Goal: Find specific page/section: Find specific page/section

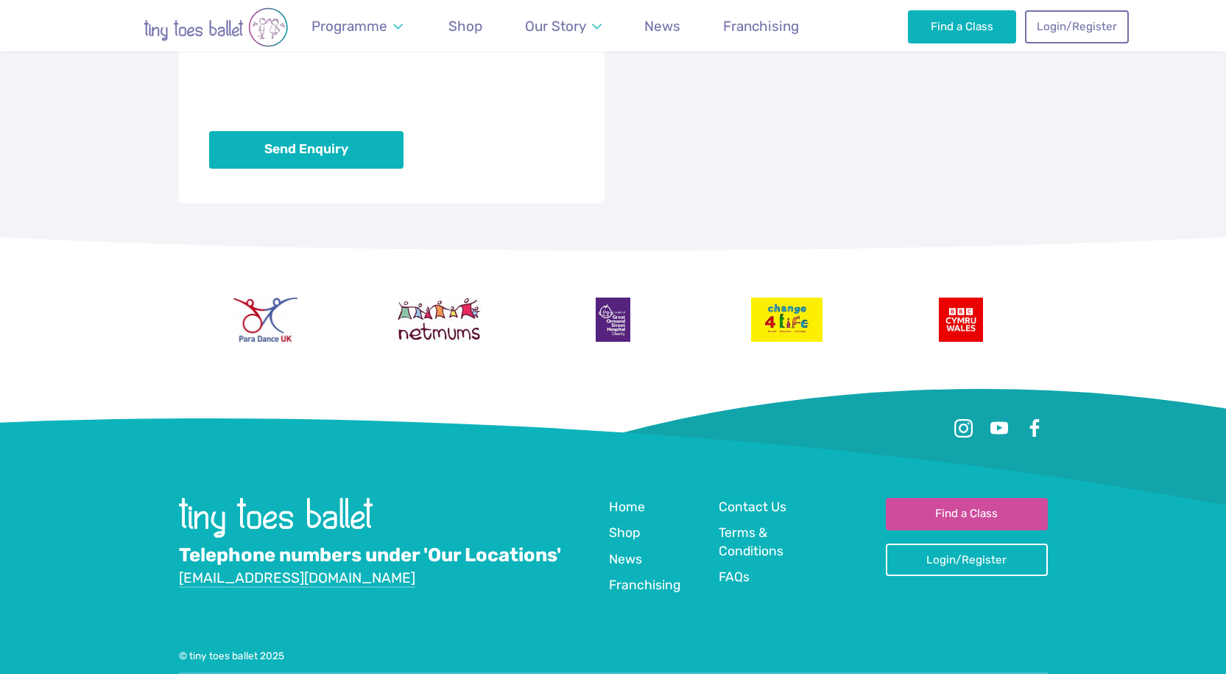
scroll to position [1321, 0]
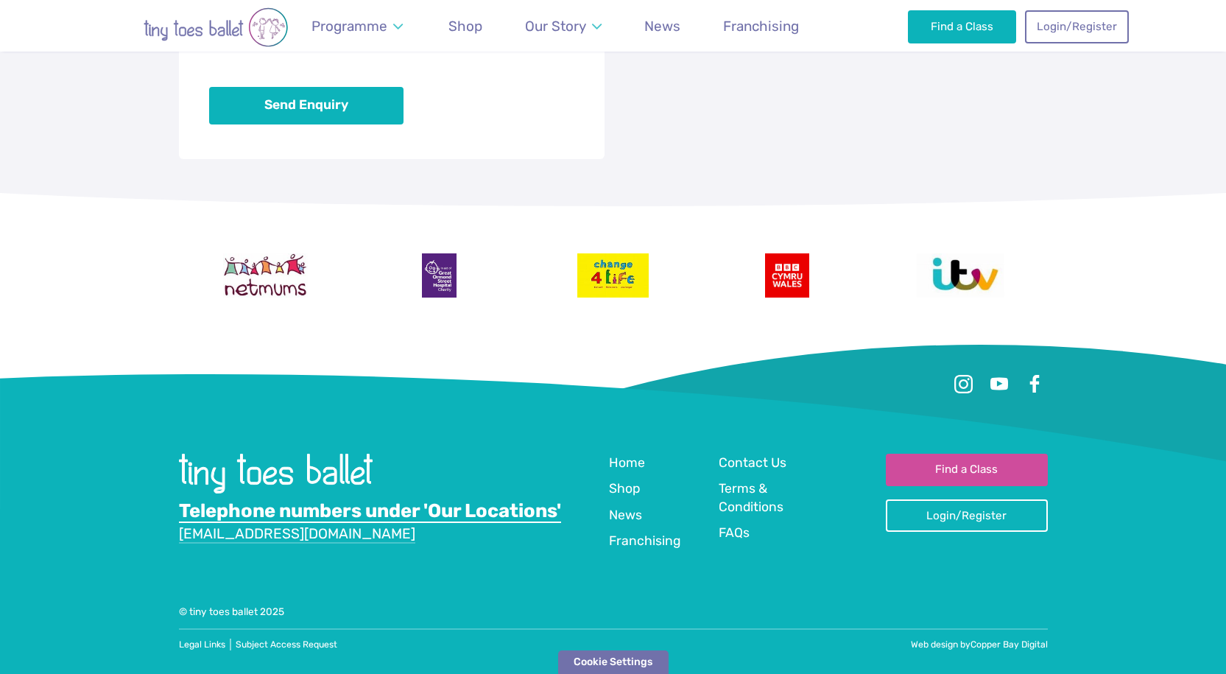
click at [464, 514] on link "Telephone numbers under 'Our Locations'" at bounding box center [370, 511] width 382 height 24
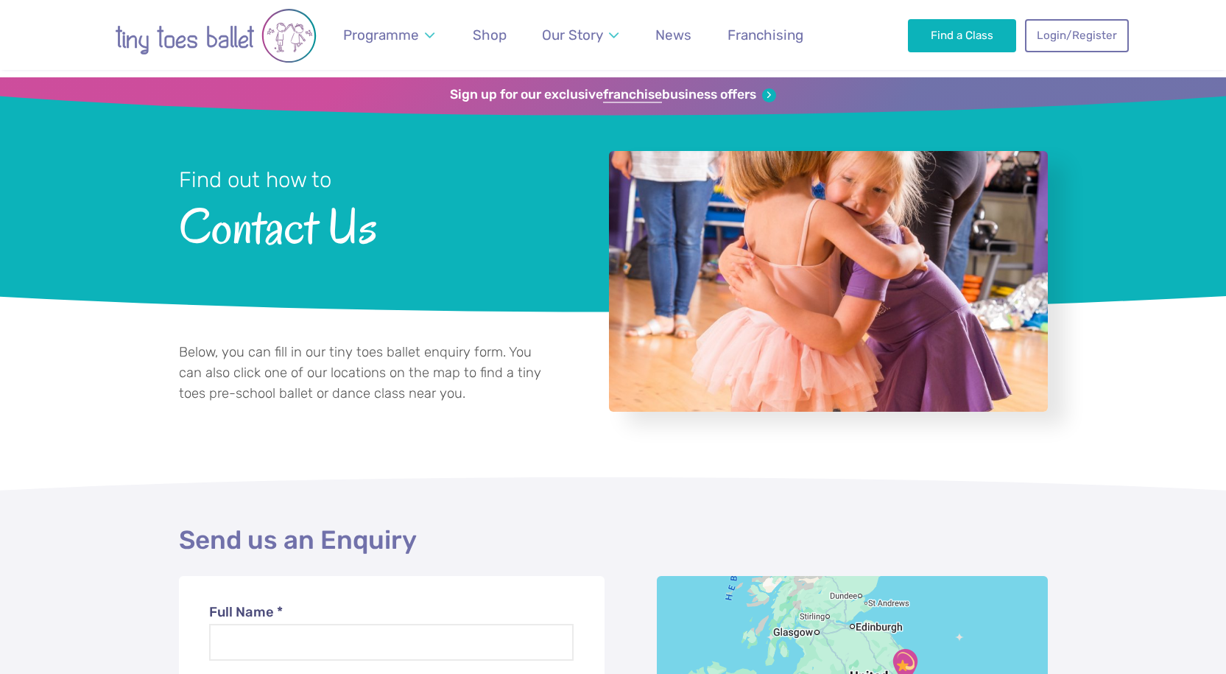
scroll to position [0, 0]
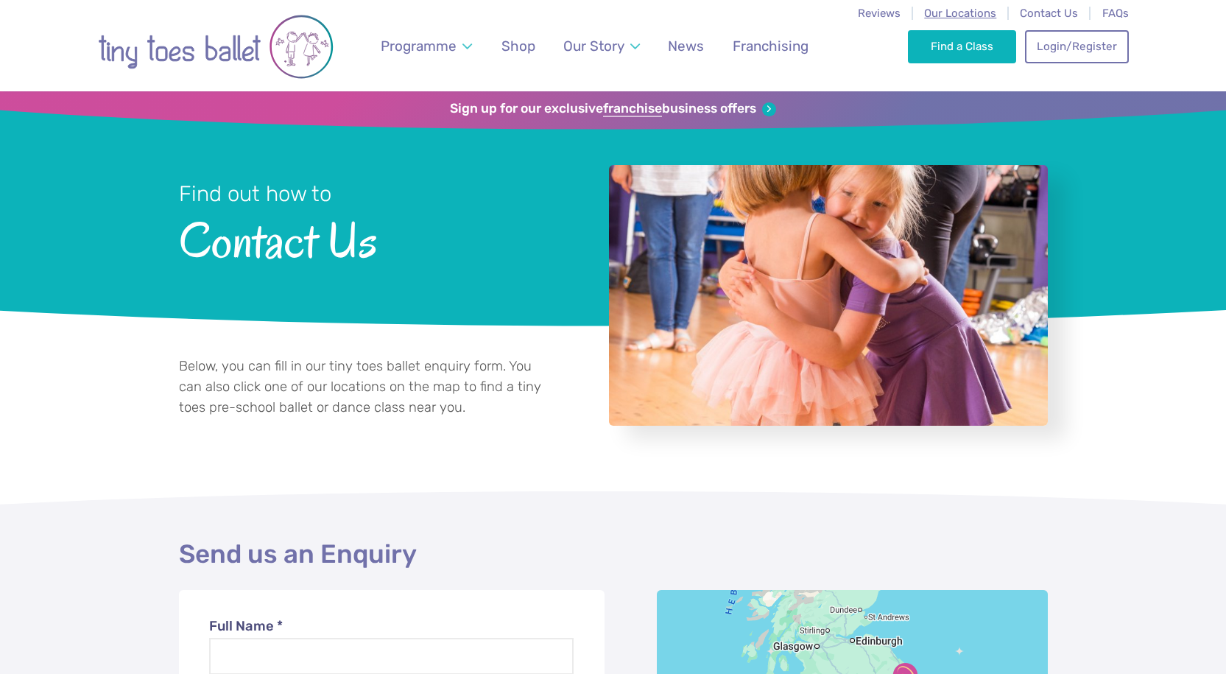
click at [939, 13] on span "Our Locations" at bounding box center [960, 13] width 72 height 13
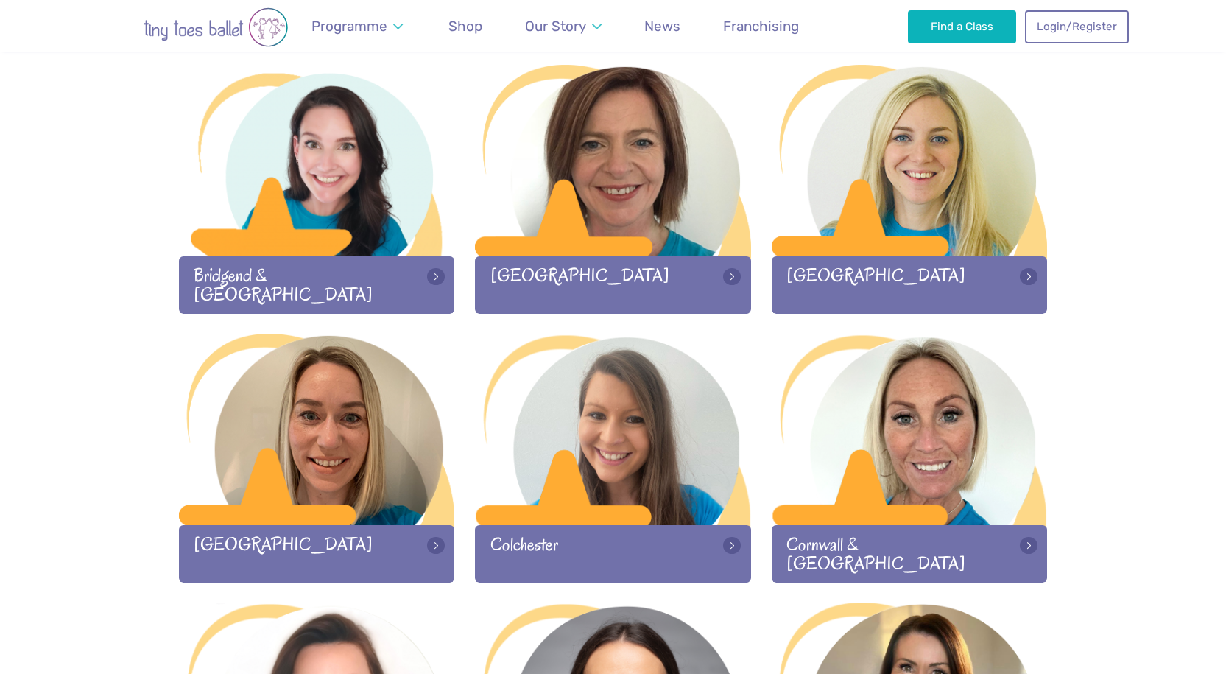
scroll to position [491, 0]
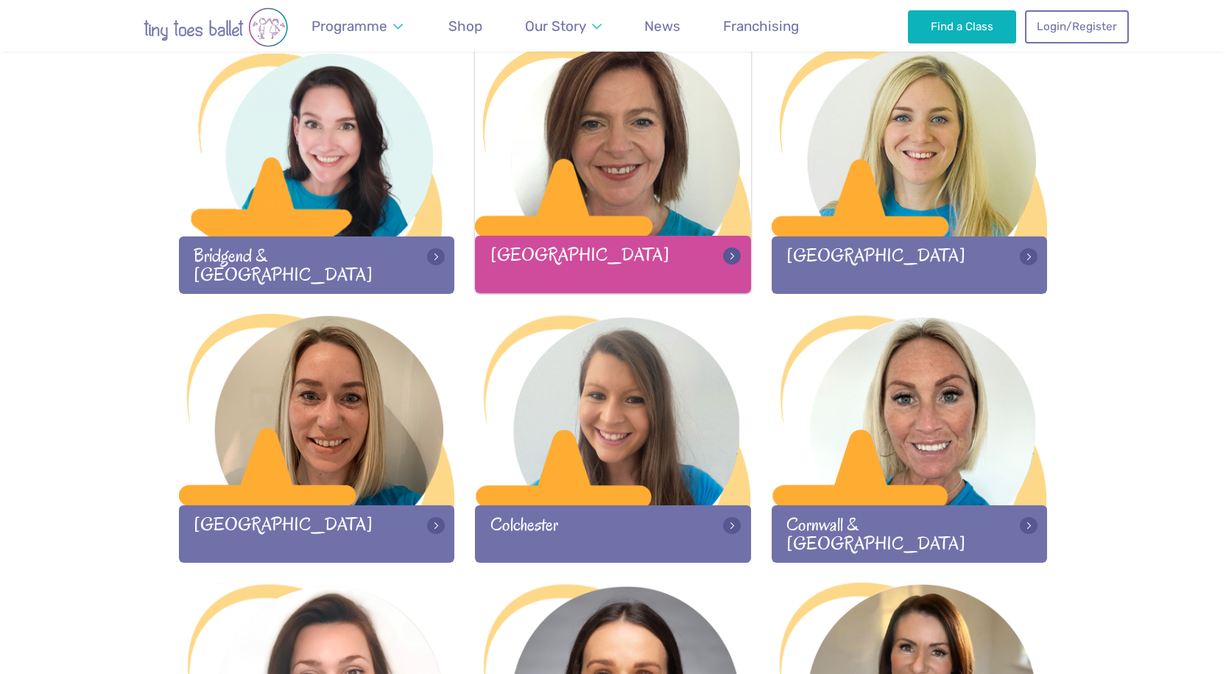
click at [554, 252] on div "[GEOGRAPHIC_DATA]" at bounding box center [613, 264] width 276 height 57
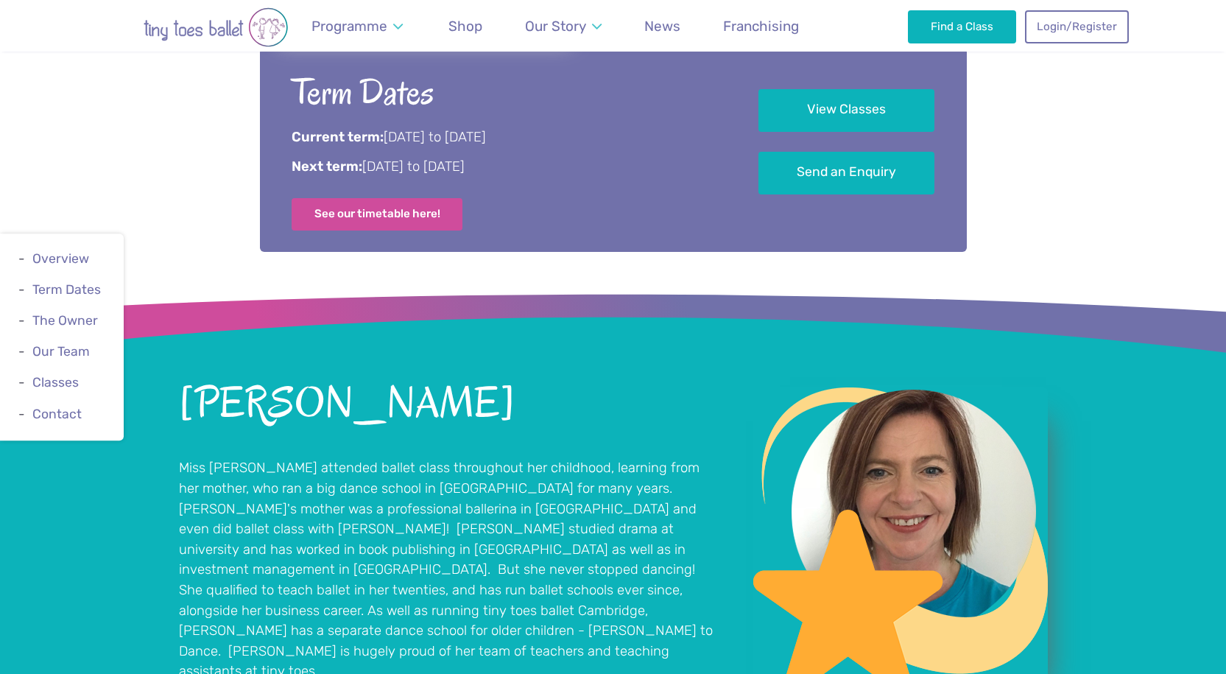
scroll to position [884, 0]
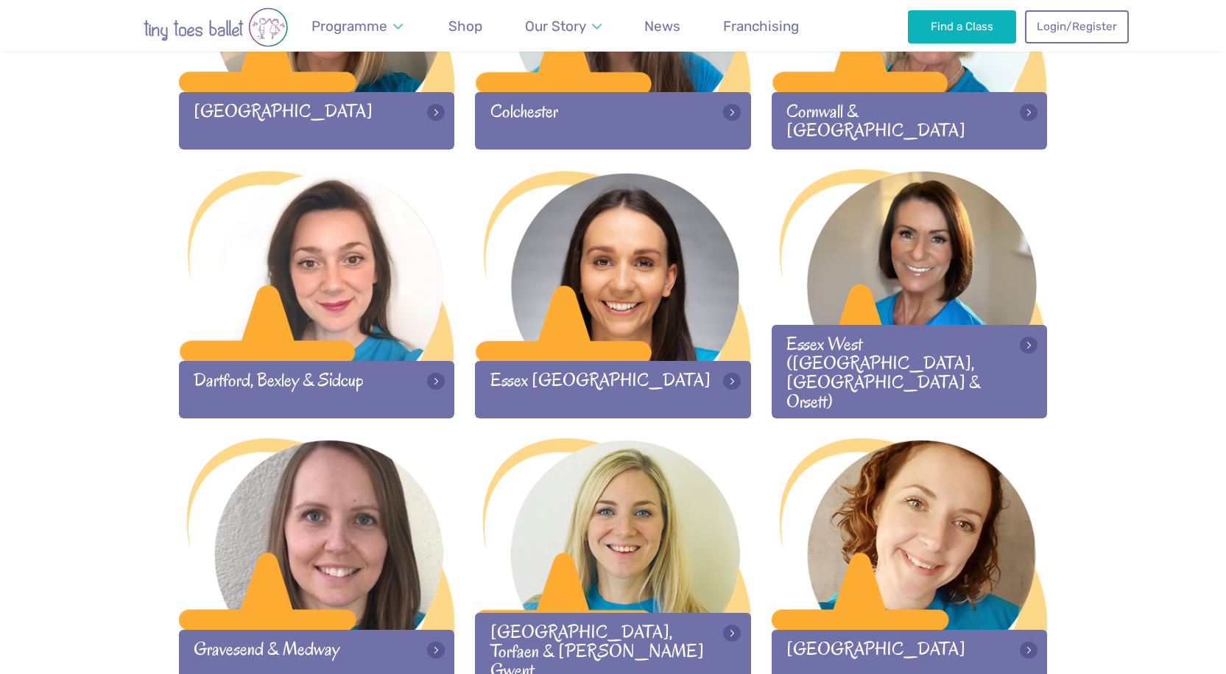
scroll to position [933, 0]
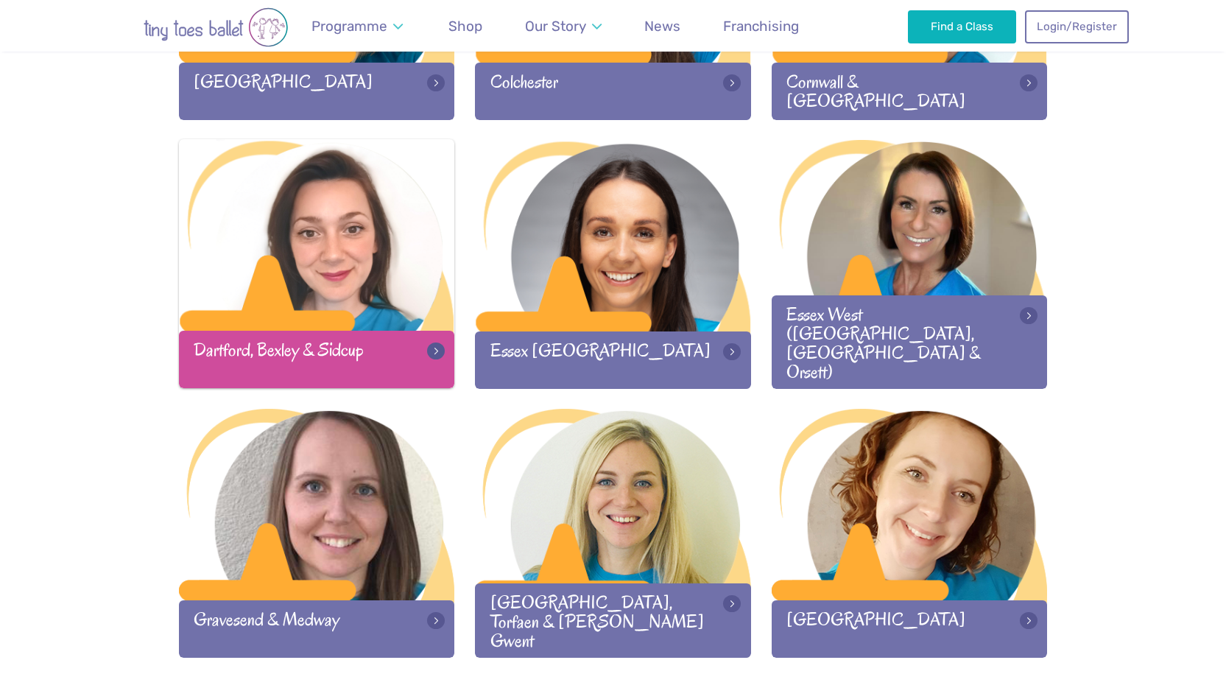
click at [344, 356] on div "Dartford, Bexley & Sidcup" at bounding box center [317, 359] width 276 height 57
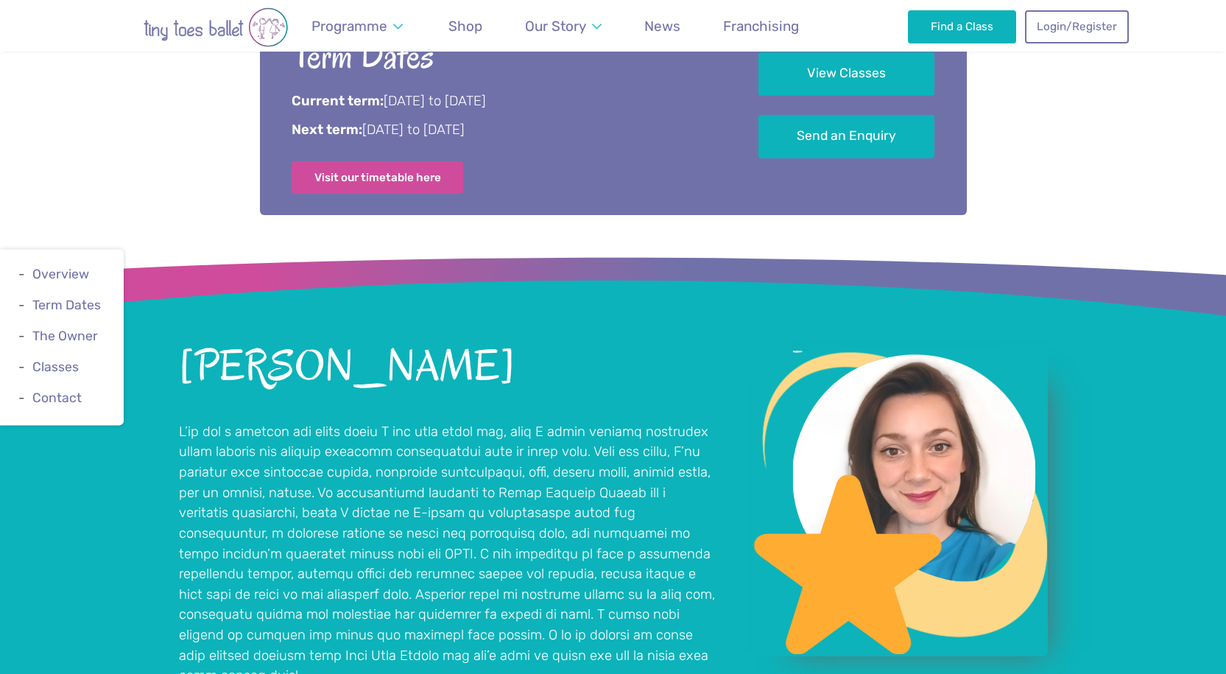
scroll to position [943, 0]
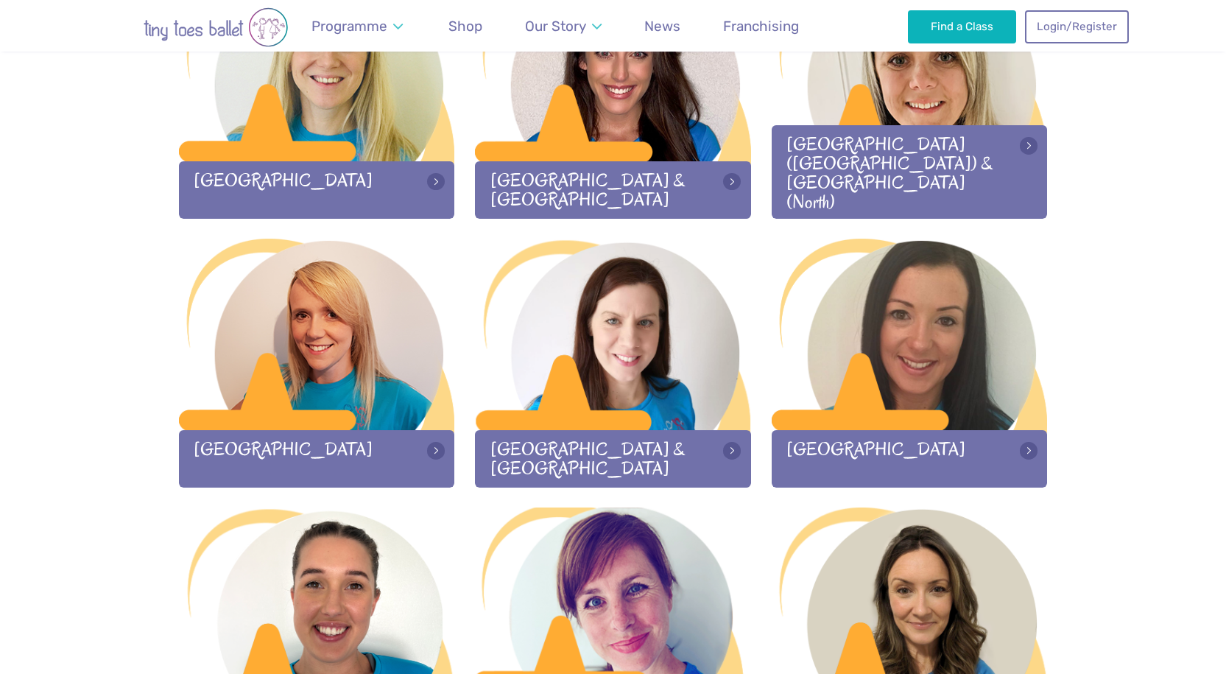
scroll to position [1700, 0]
